Goal: Information Seeking & Learning: Find specific fact

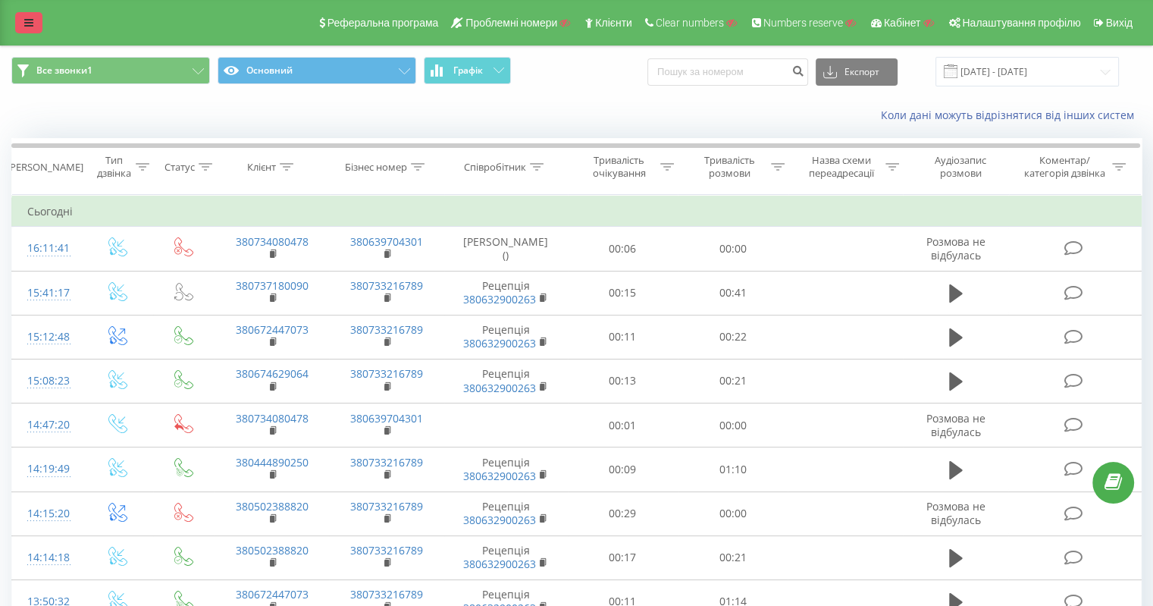
click at [27, 14] on link at bounding box center [28, 22] width 27 height 21
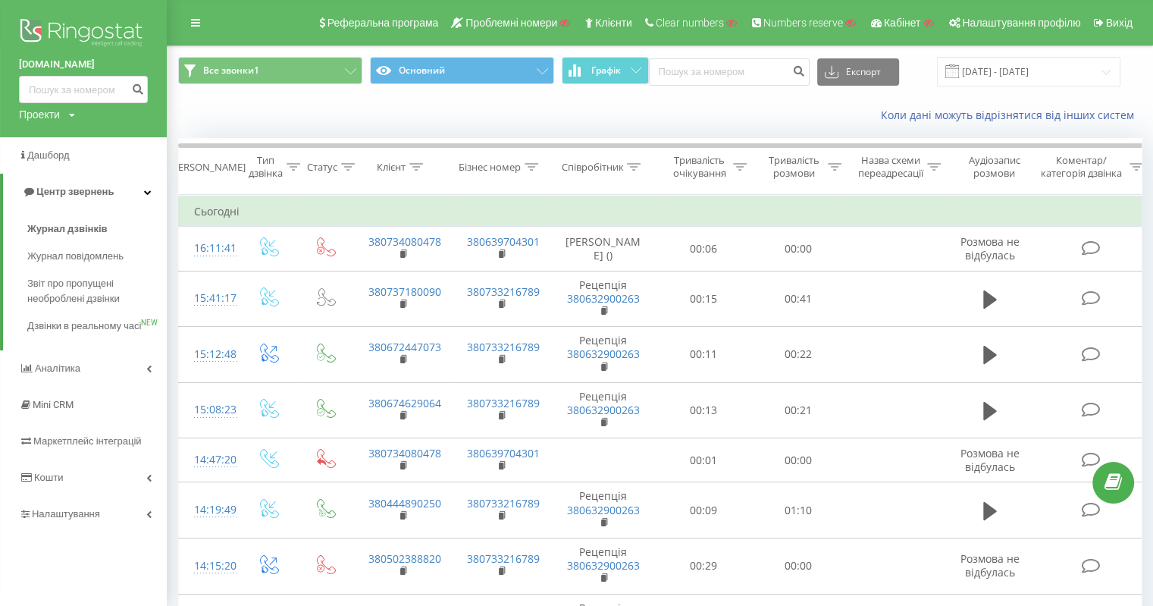
click at [46, 109] on div "Проекти" at bounding box center [39, 114] width 41 height 15
click at [73, 131] on input "text" at bounding box center [62, 138] width 76 height 22
paste input "e barbershop-yarmi"
type input "e barbershop-yarmi"
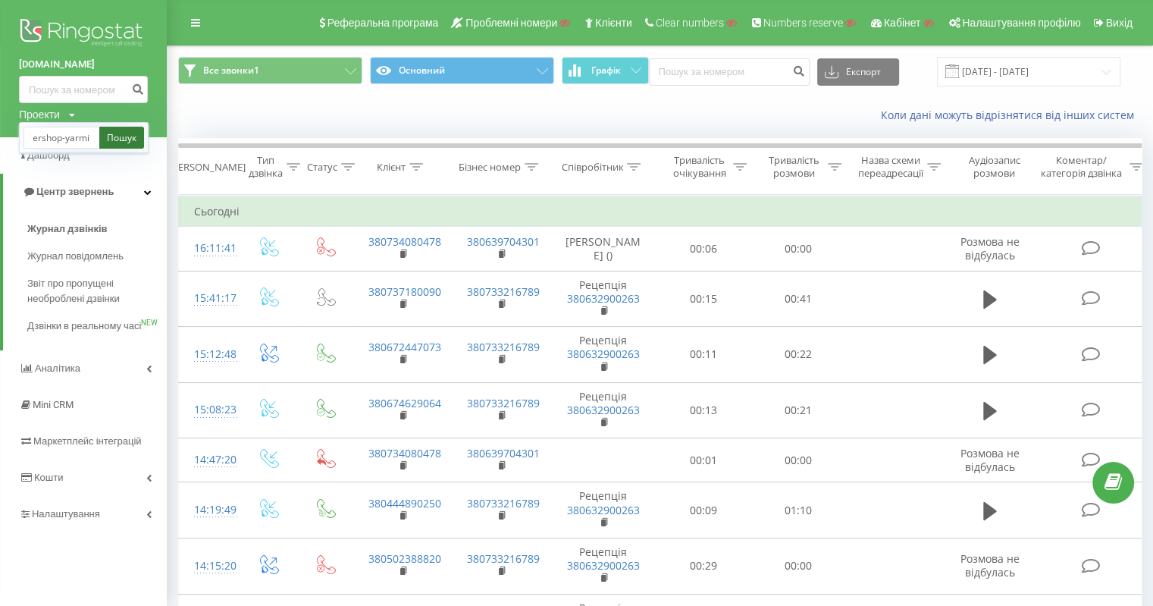
click at [121, 139] on link "Пошук" at bounding box center [121, 138] width 45 height 22
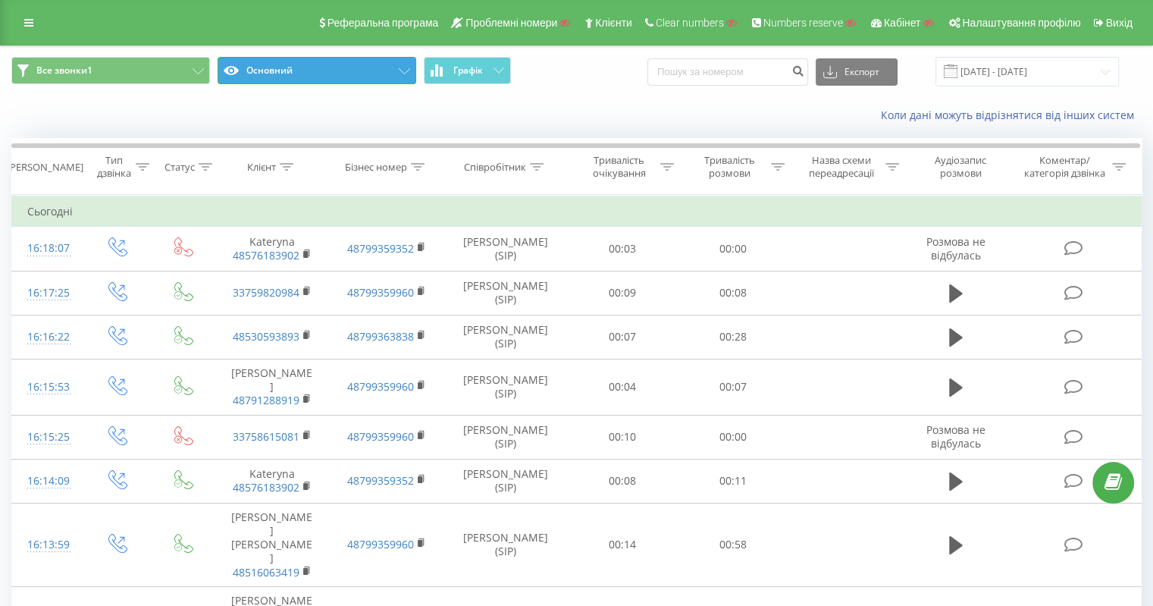
click at [367, 77] on button "Основний" at bounding box center [317, 70] width 199 height 27
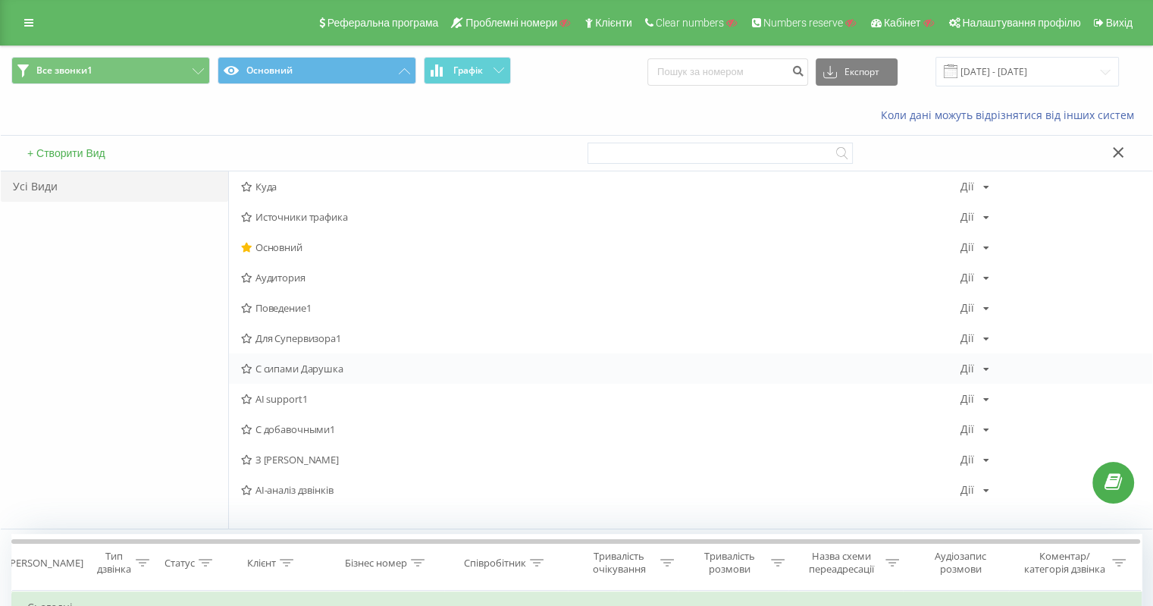
click at [321, 366] on span "С сипами Дарушка" at bounding box center [601, 368] width 720 height 11
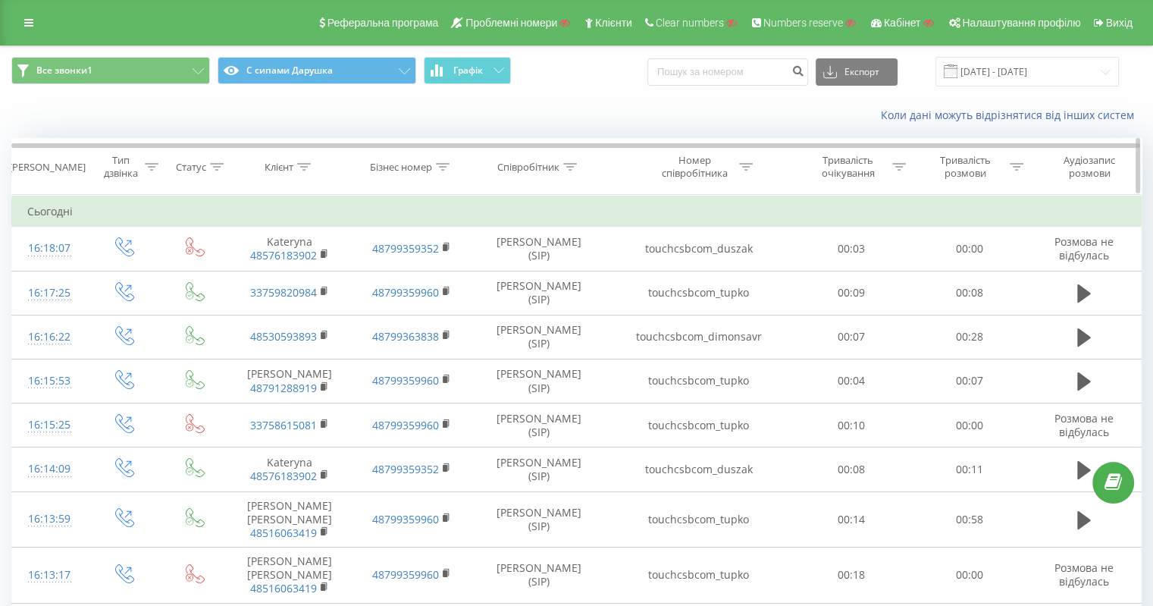
click at [752, 166] on icon at bounding box center [746, 167] width 14 height 8
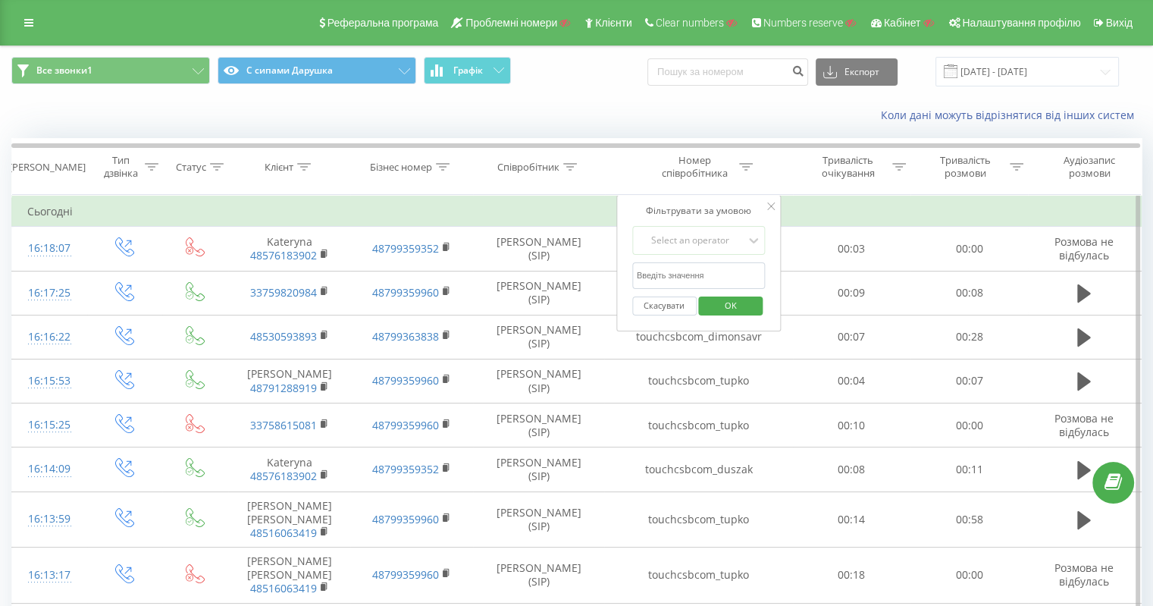
click at [710, 281] on input "text" at bounding box center [698, 275] width 133 height 27
paste input "touchcsbcom_tupko"
type input "touchcsbcom_tupko"
click at [703, 236] on div "Select an operator" at bounding box center [691, 240] width 108 height 12
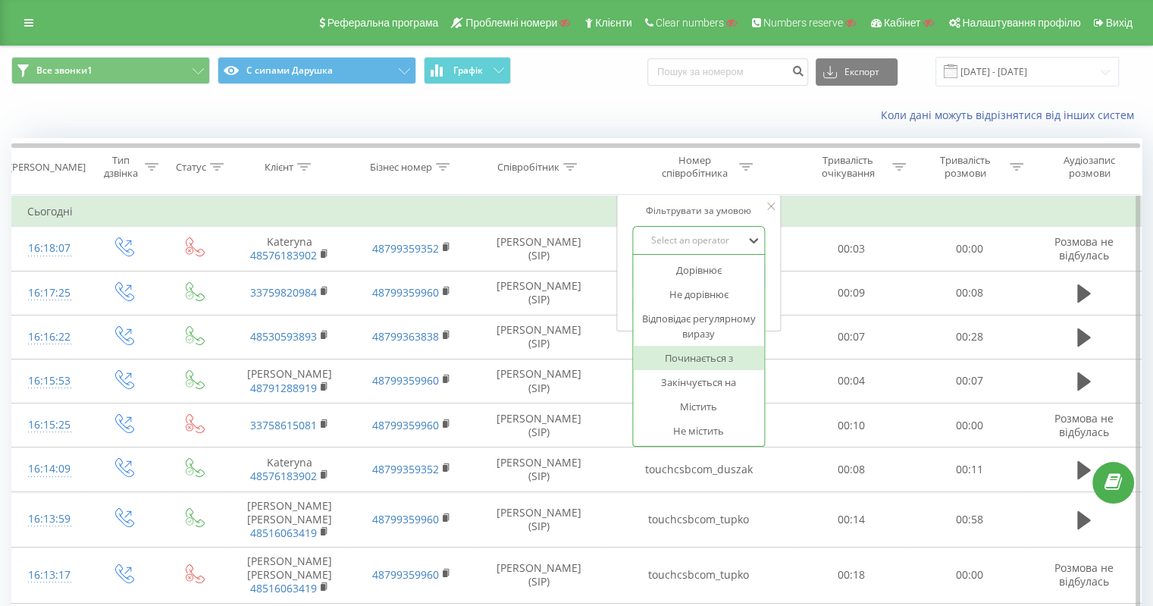
click at [709, 353] on div "Починається з" at bounding box center [699, 358] width 132 height 24
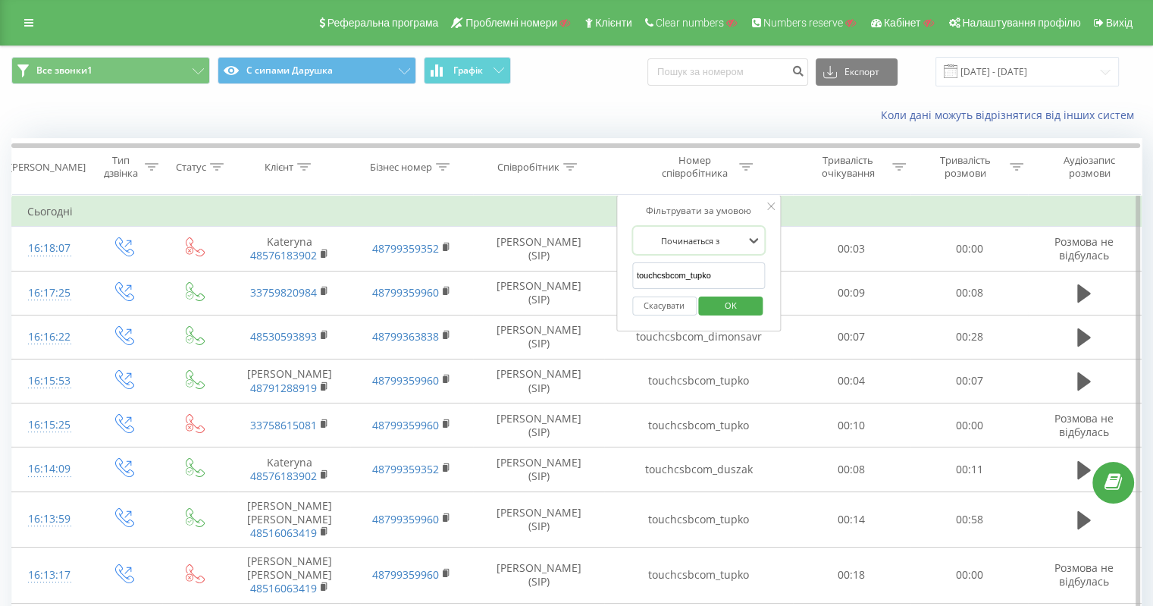
click at [710, 280] on input "touchcsbcom_tupko" at bounding box center [698, 275] width 133 height 27
click at [733, 260] on form "Починається з touchcsbcom_tupko Скасувати OK" at bounding box center [698, 274] width 133 height 97
click at [730, 268] on input "touchcsbcom_tupko" at bounding box center [698, 275] width 133 height 27
click at [713, 240] on div at bounding box center [691, 241] width 108 height 14
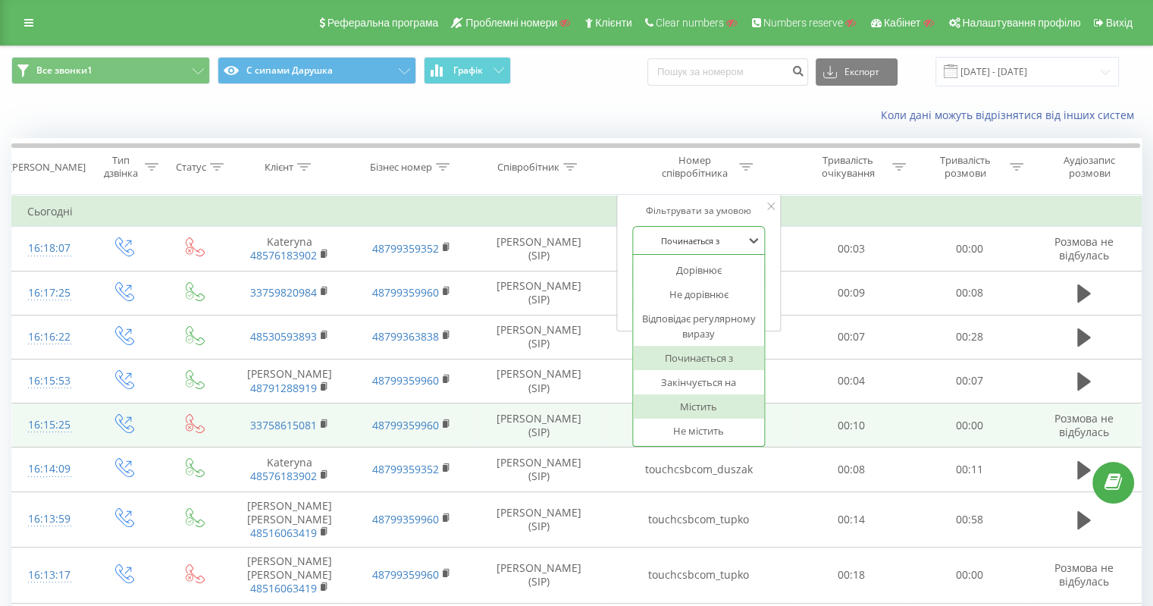
click at [713, 412] on div "Містить" at bounding box center [699, 406] width 132 height 24
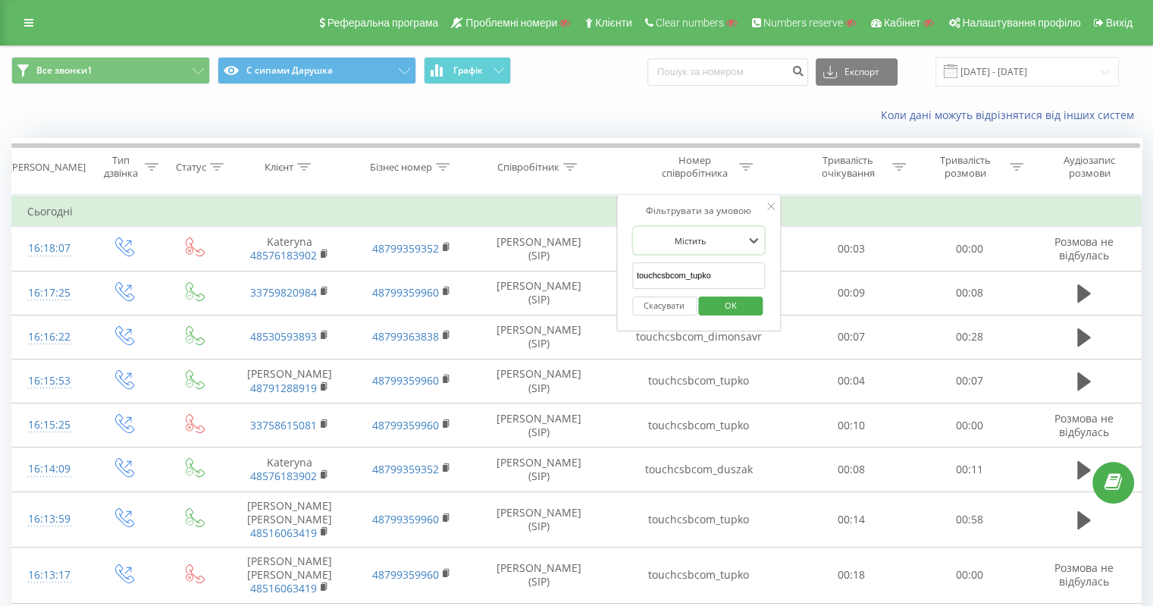
click at [729, 296] on span "OK" at bounding box center [731, 305] width 42 height 24
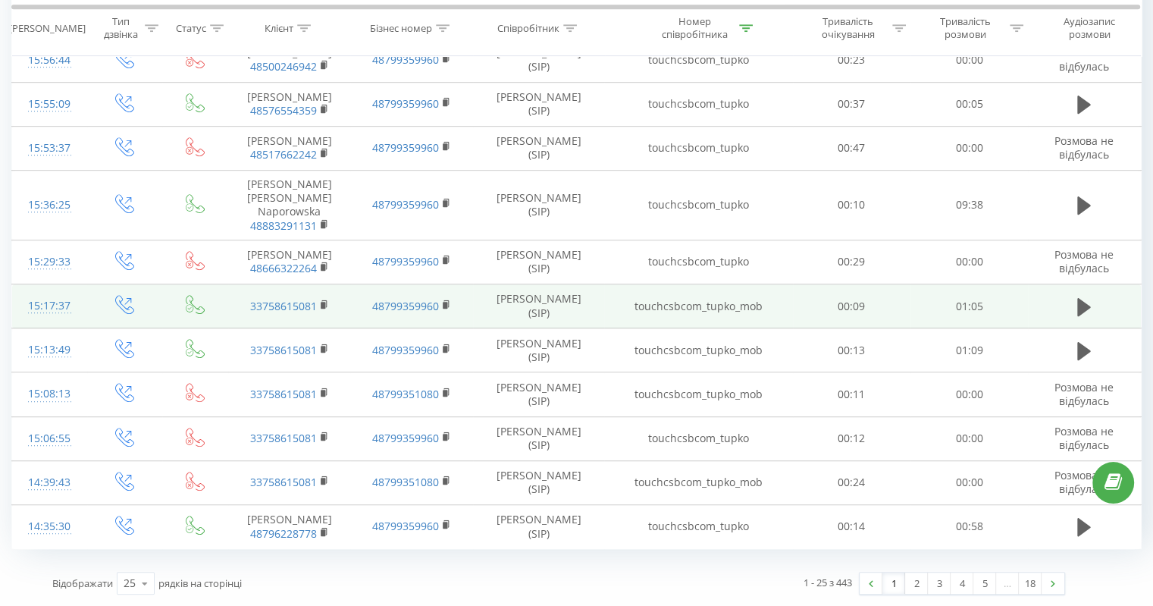
scroll to position [873, 0]
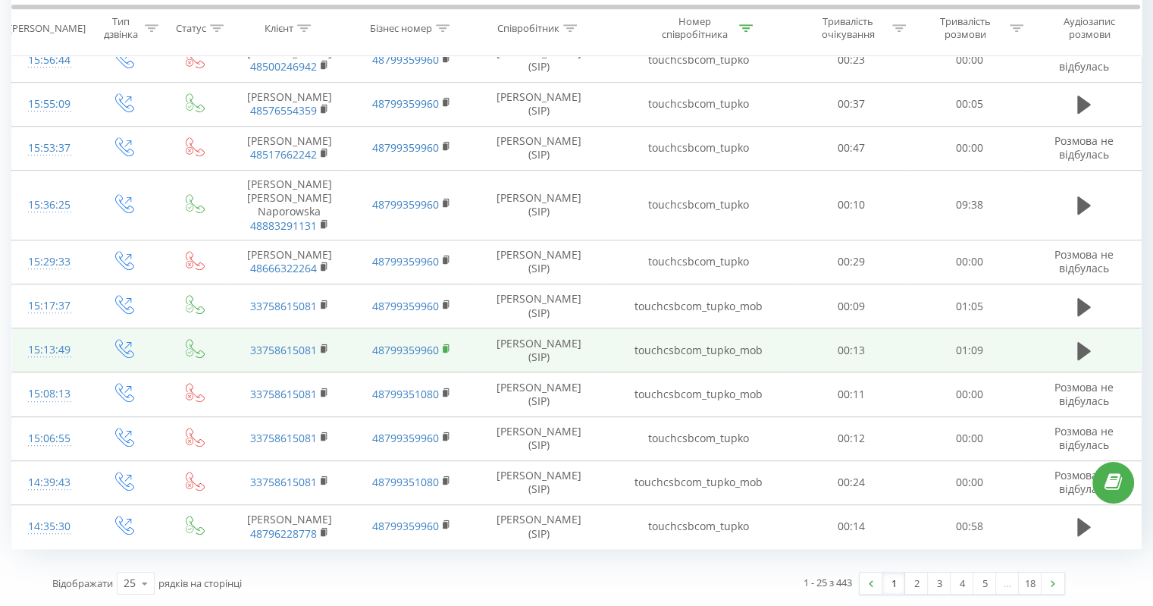
click at [446, 350] on rect at bounding box center [445, 349] width 5 height 7
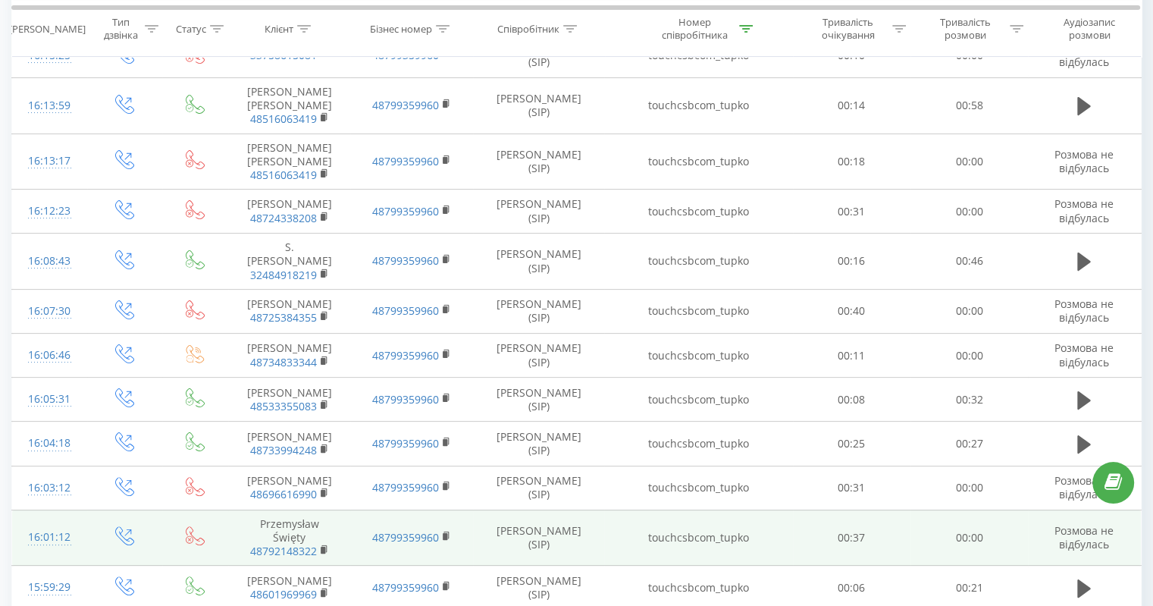
scroll to position [191, 0]
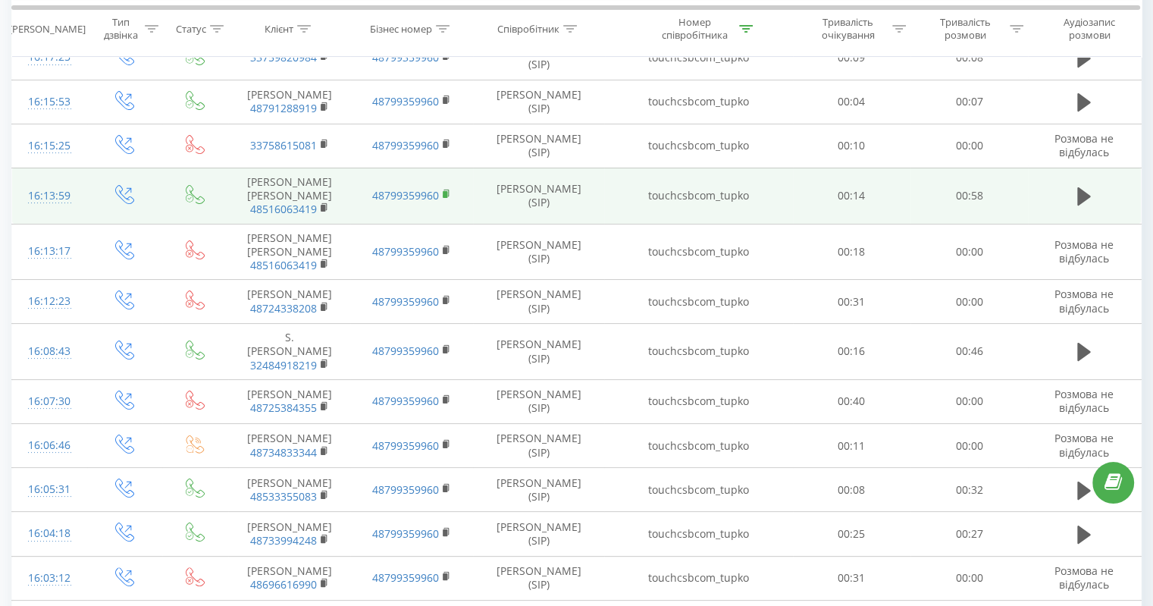
click at [446, 191] on rect at bounding box center [445, 194] width 5 height 7
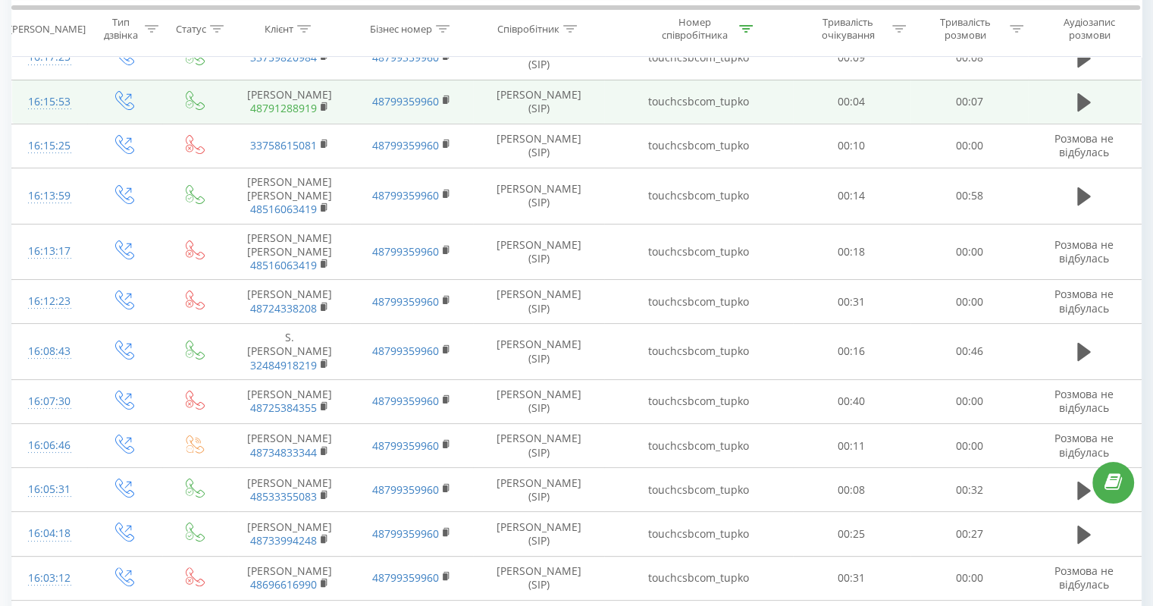
scroll to position [0, 0]
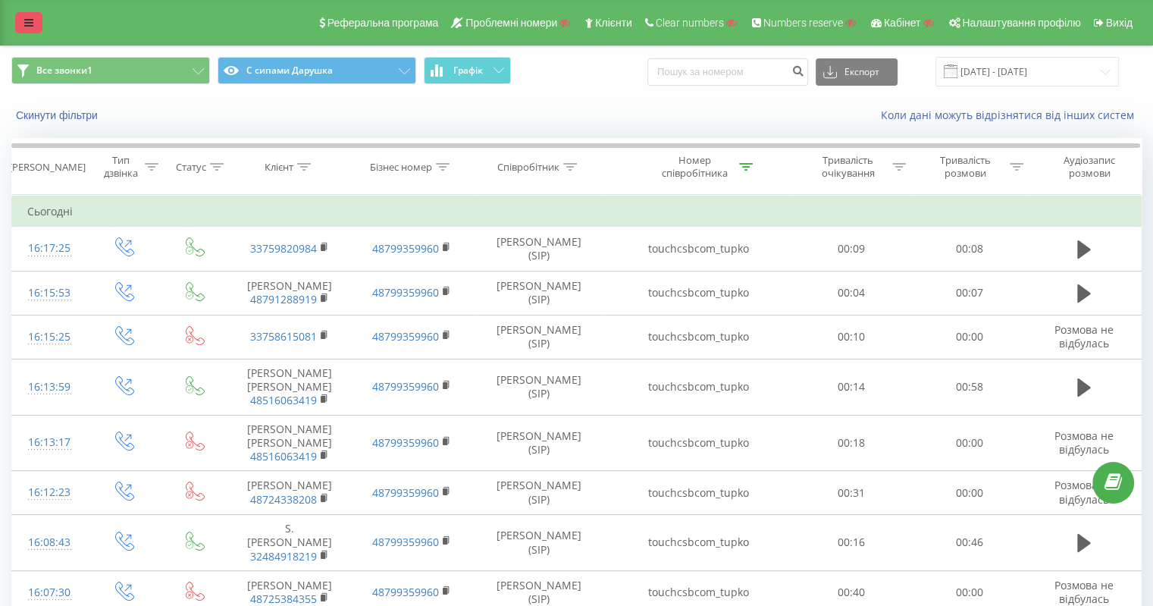
click at [19, 23] on link at bounding box center [28, 22] width 27 height 21
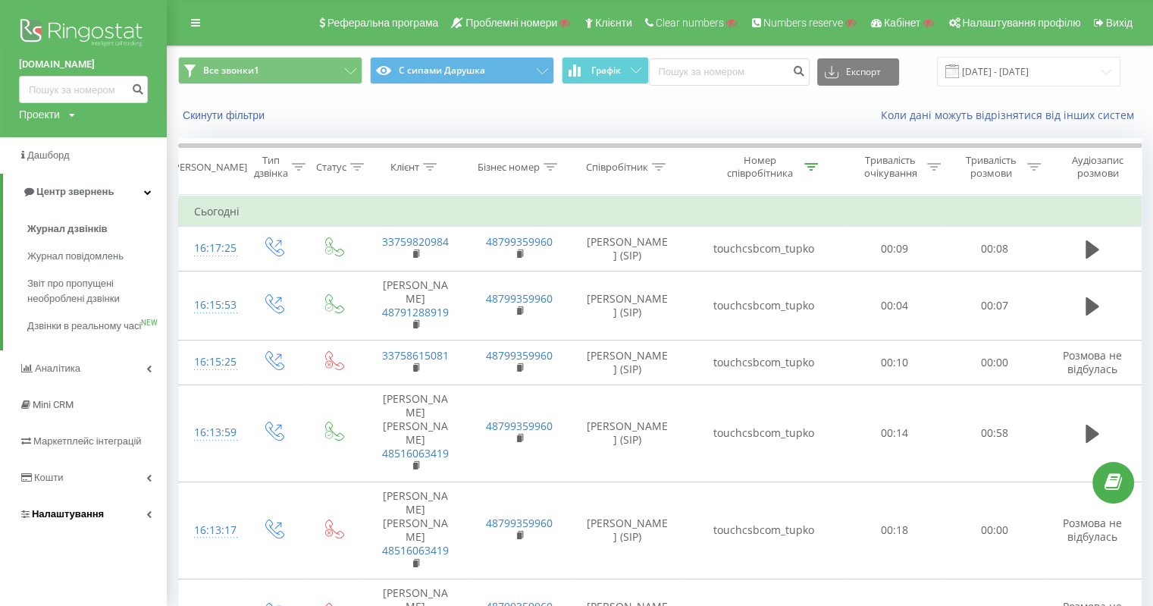
click at [67, 532] on link "Налаштування" at bounding box center [83, 514] width 167 height 36
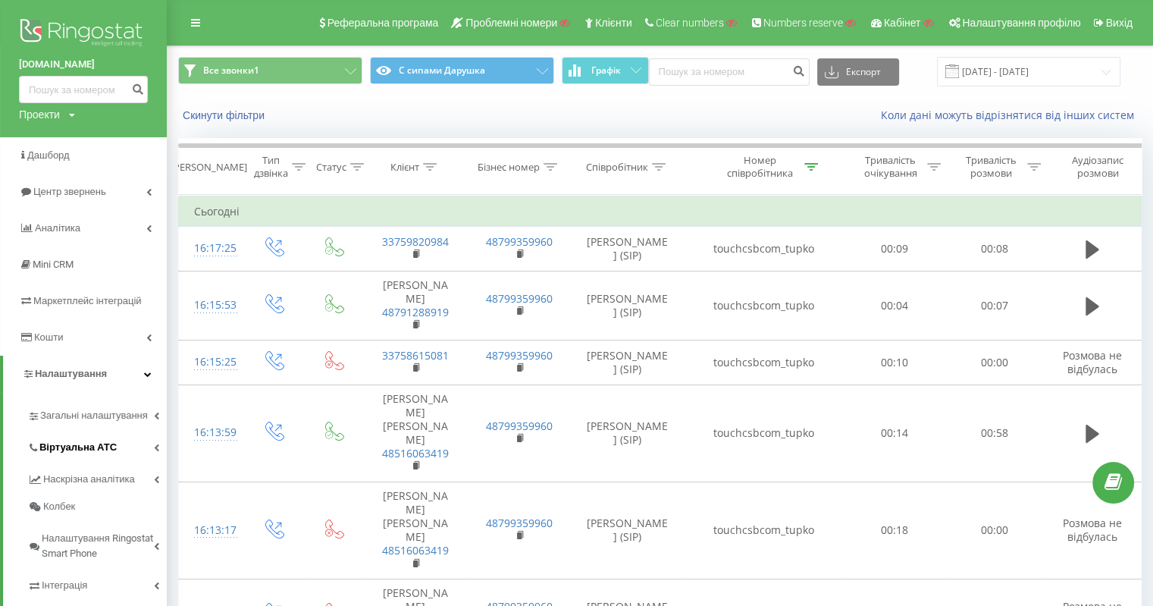
click at [96, 453] on span "Віртуальна АТС" at bounding box center [77, 447] width 77 height 15
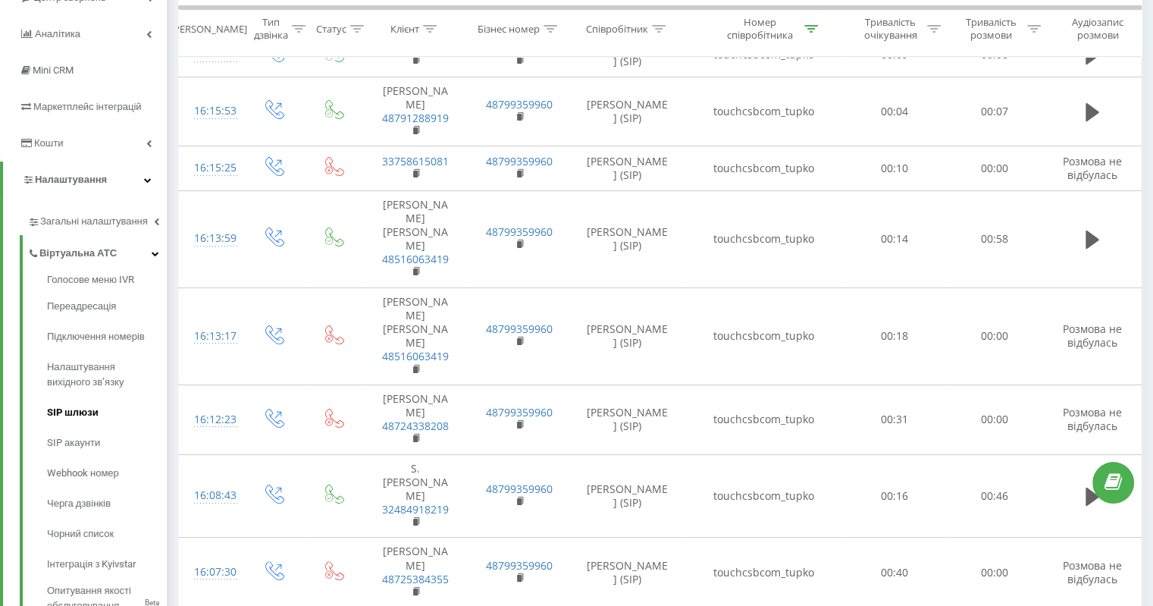
scroll to position [227, 0]
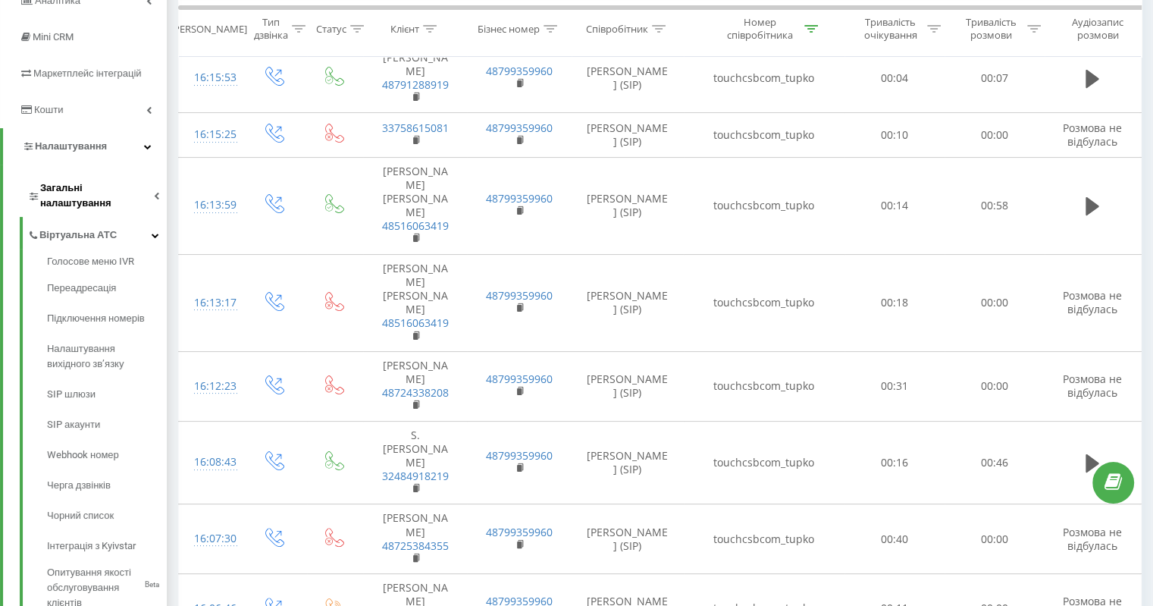
click at [123, 170] on link "Загальні налаштування" at bounding box center [97, 193] width 140 height 47
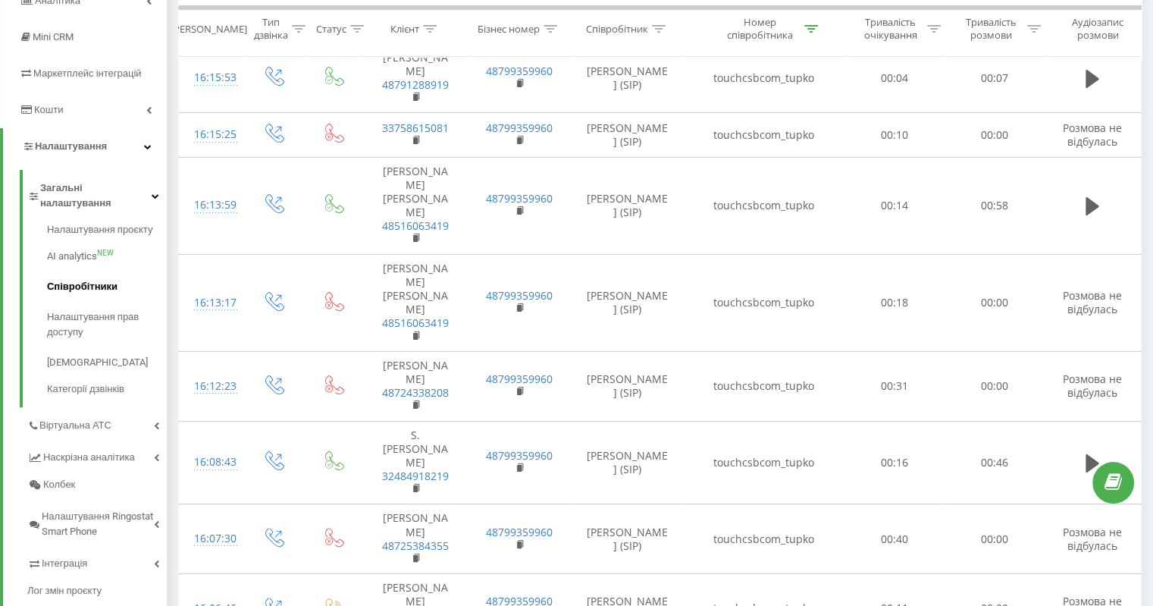
click at [103, 279] on span "Співробітники" at bounding box center [82, 286] width 71 height 15
